Goal: Task Accomplishment & Management: Use online tool/utility

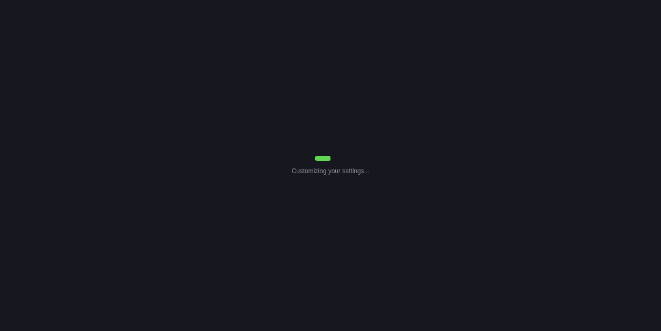
select select "Common Use"
select select "7"
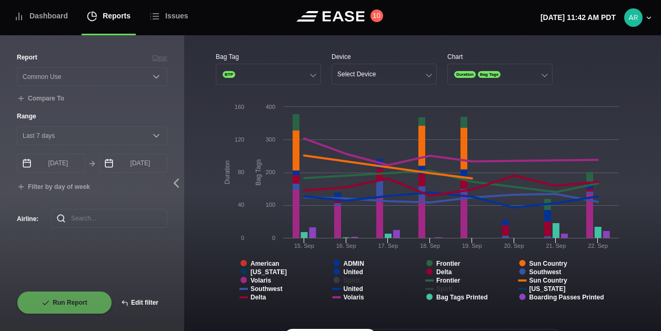
click at [141, 299] on button "Edit filter" at bounding box center [139, 302] width 55 height 23
select select "Common Use"
select select "0"
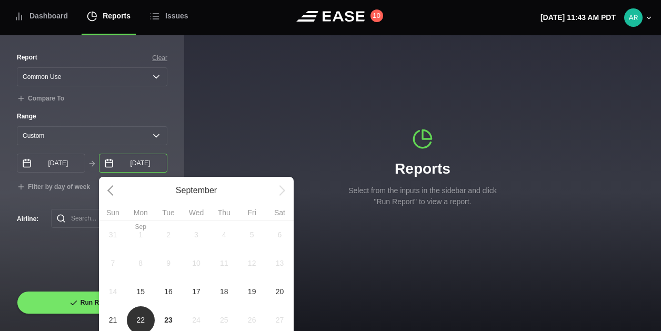
click at [122, 167] on input "[DATE]" at bounding box center [133, 163] width 68 height 19
click at [144, 293] on span "15" at bounding box center [140, 292] width 8 height 11
type input "[DATE]"
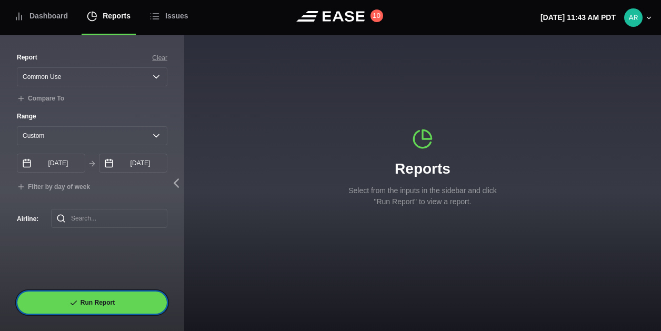
click at [93, 298] on button "Run Report" at bounding box center [92, 302] width 151 height 23
select select "Common Use"
select select "0"
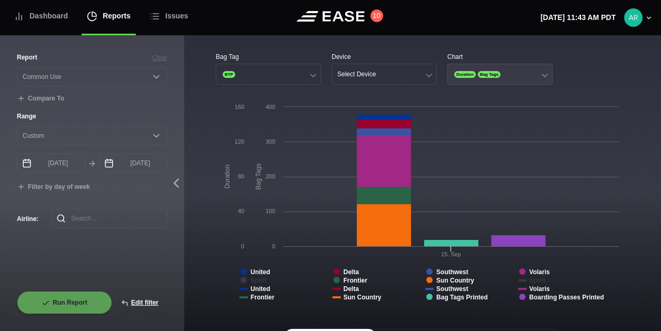
click at [467, 74] on span "Duration" at bounding box center [466, 74] width 22 height 7
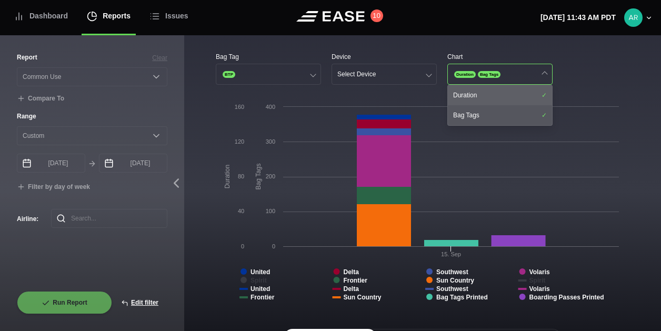
click at [476, 90] on div "Duration" at bounding box center [500, 95] width 104 height 20
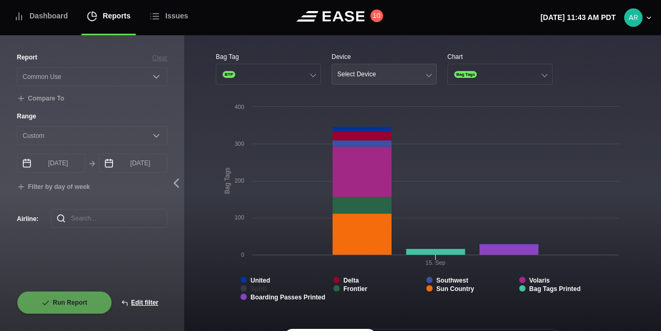
click at [390, 76] on button "Select Device" at bounding box center [384, 74] width 105 height 21
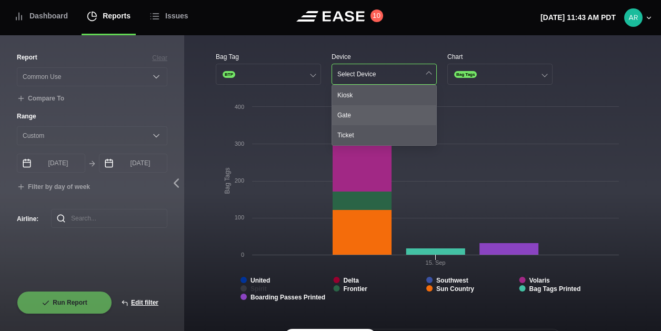
click at [353, 112] on div "Gate" at bounding box center [384, 115] width 104 height 20
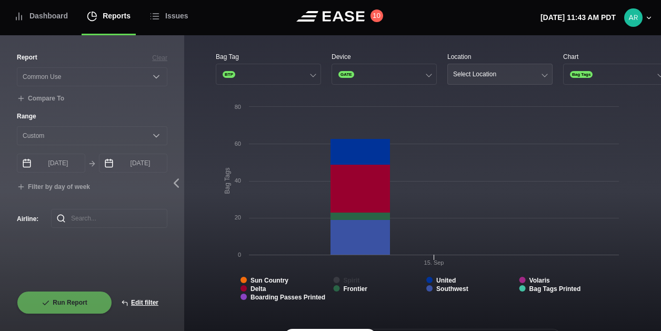
click at [479, 73] on div "Select Location" at bounding box center [474, 74] width 43 height 7
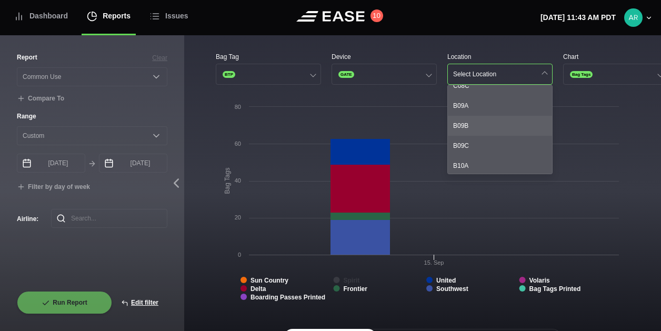
scroll to position [530, 0]
click at [469, 104] on div "B09A" at bounding box center [500, 106] width 104 height 20
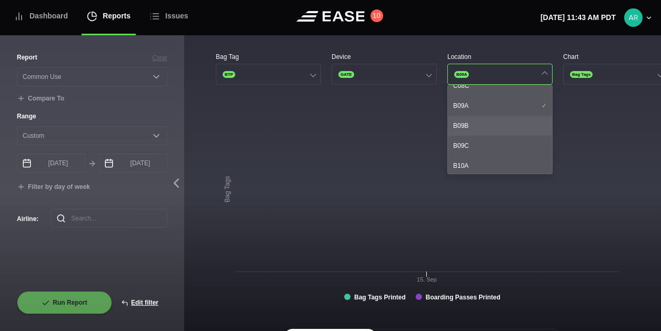
click at [474, 124] on div "B09B" at bounding box center [500, 126] width 104 height 20
click at [478, 147] on div "B09C" at bounding box center [500, 146] width 104 height 20
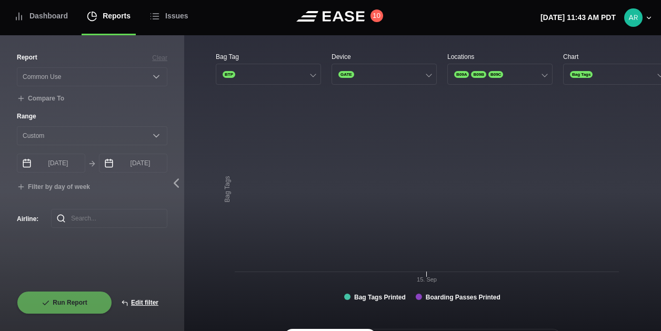
click at [363, 218] on rect at bounding box center [420, 207] width 409 height 211
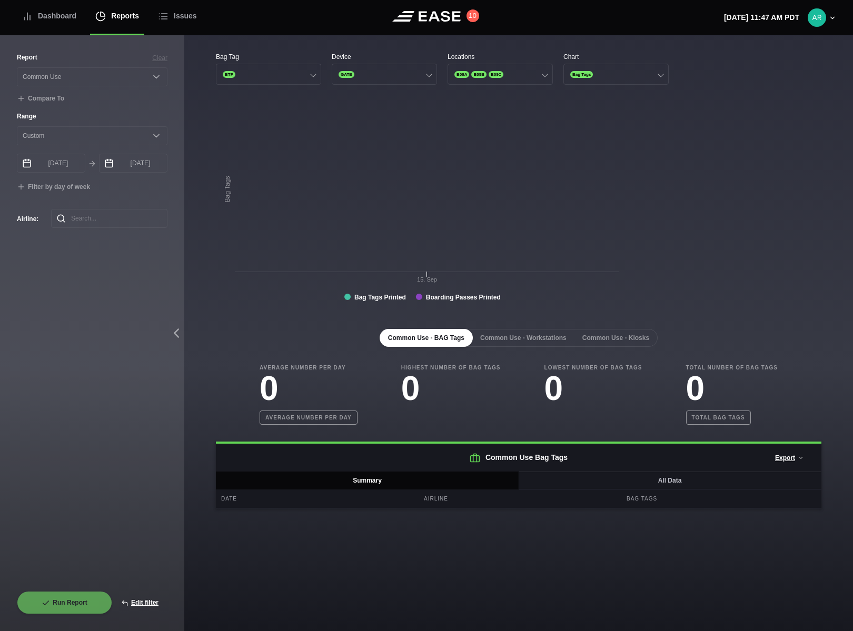
scroll to position [0, 0]
click at [103, 331] on div "Report Clear Select a report... Arrivals Common Use Daily Throughput Departures…" at bounding box center [92, 322] width 151 height 539
click at [152, 331] on div "Report Clear Select a report... Arrivals Common Use Daily Throughput Departures…" at bounding box center [92, 322] width 151 height 539
